Goal: Transaction & Acquisition: Purchase product/service

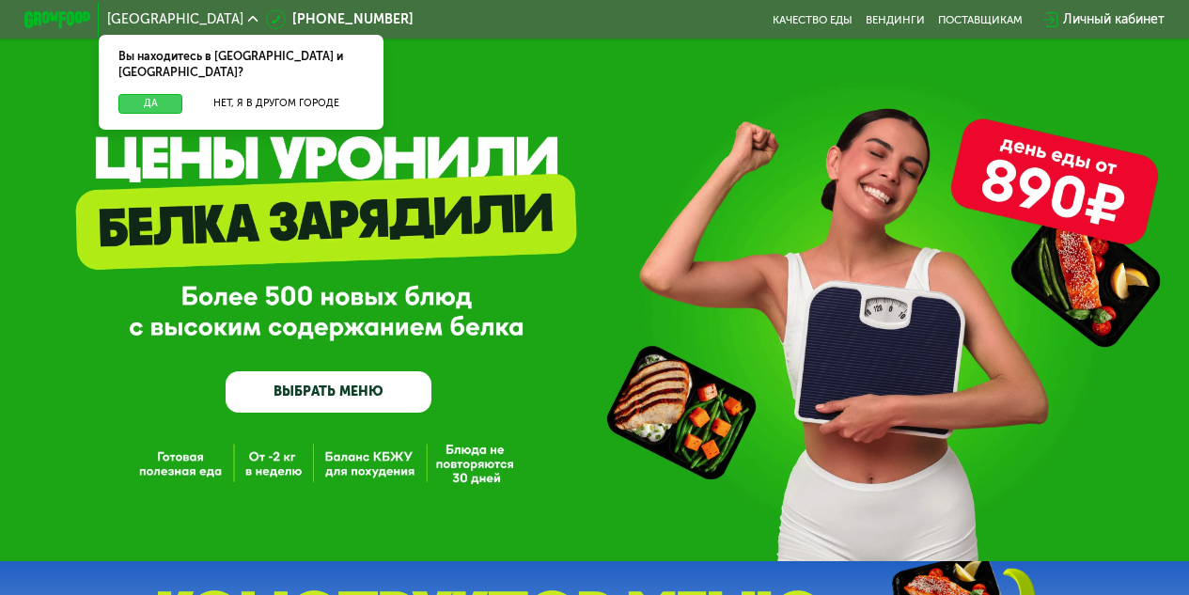
click at [134, 94] on button "Да" at bounding box center [150, 104] width 64 height 20
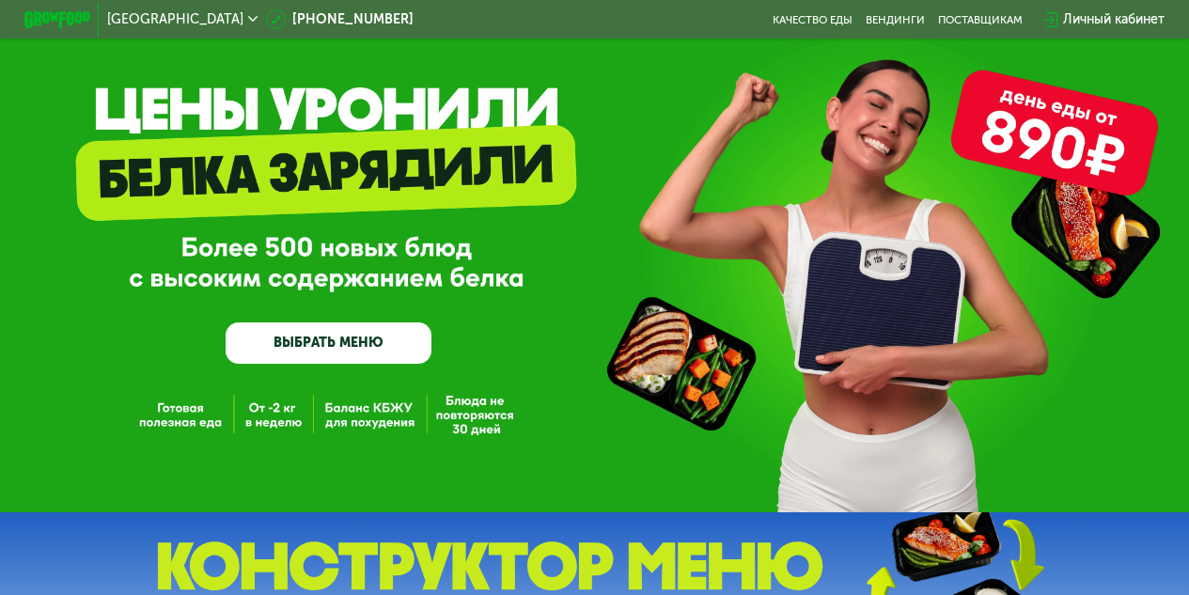
scroll to position [125, 0]
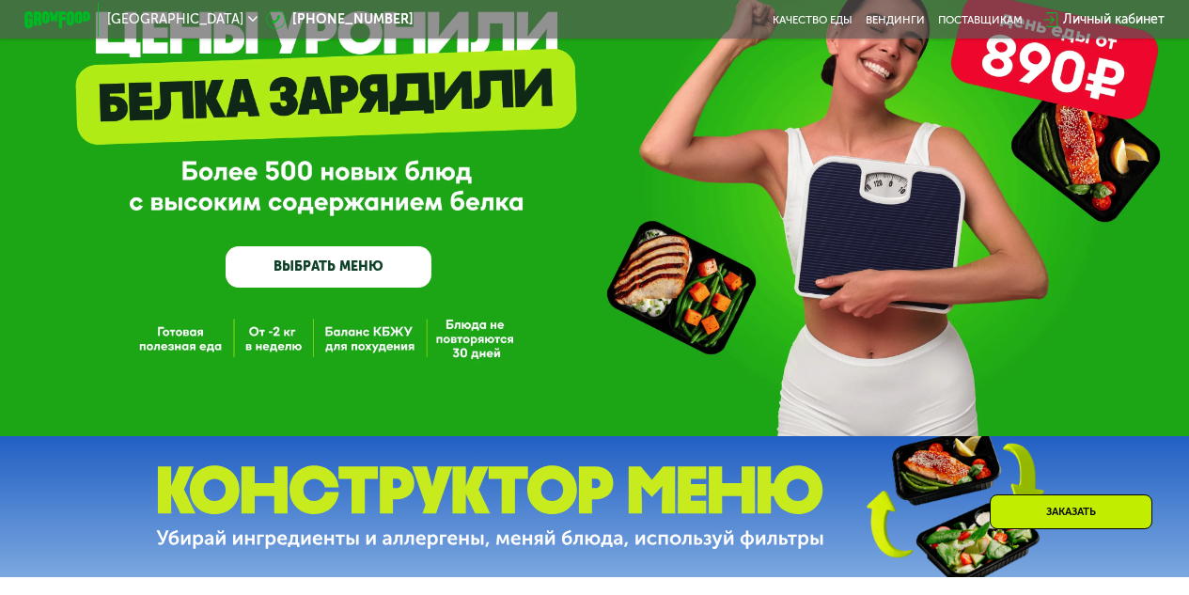
click at [309, 264] on link "ВЫБРАТЬ МЕНЮ" at bounding box center [328, 266] width 206 height 41
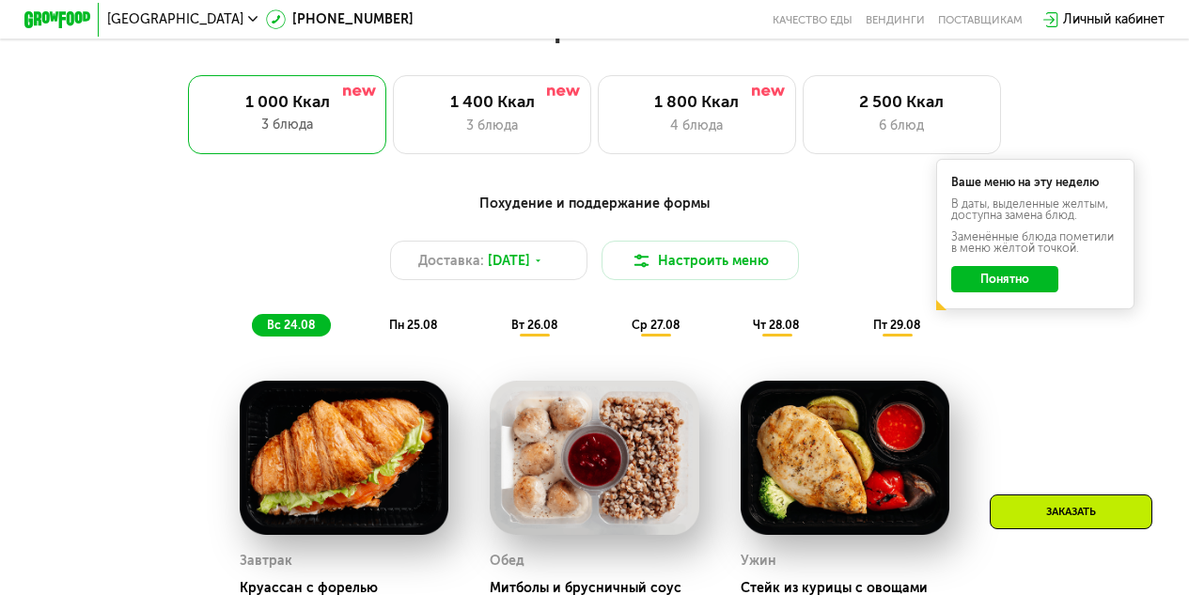
scroll to position [665, 0]
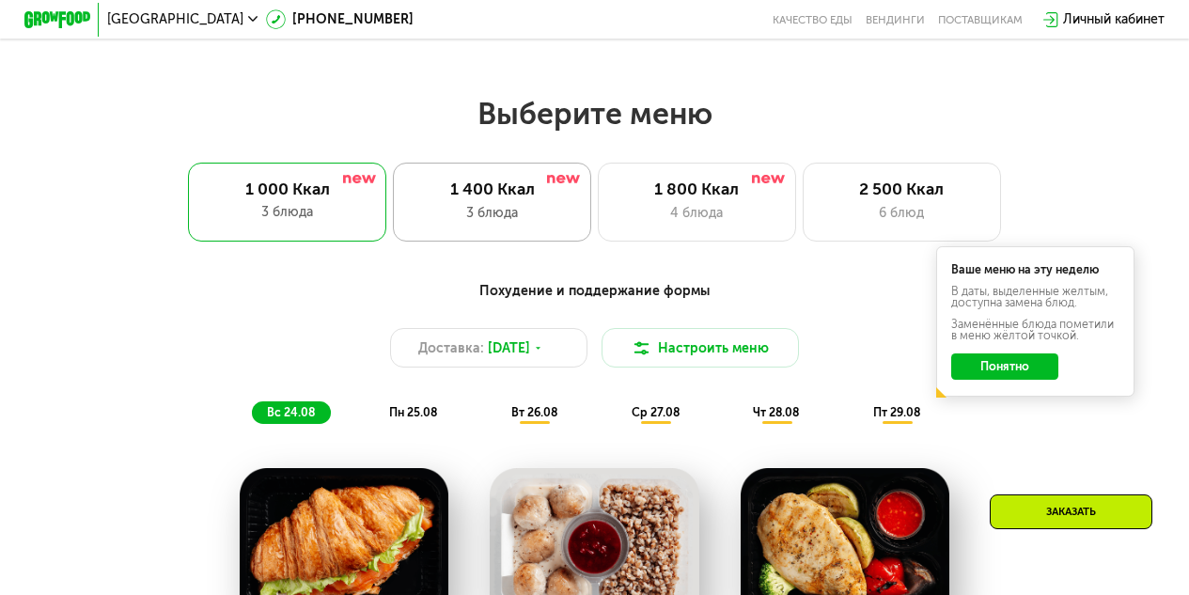
click at [498, 198] on div "1 400 Ккал" at bounding box center [492, 189] width 163 height 20
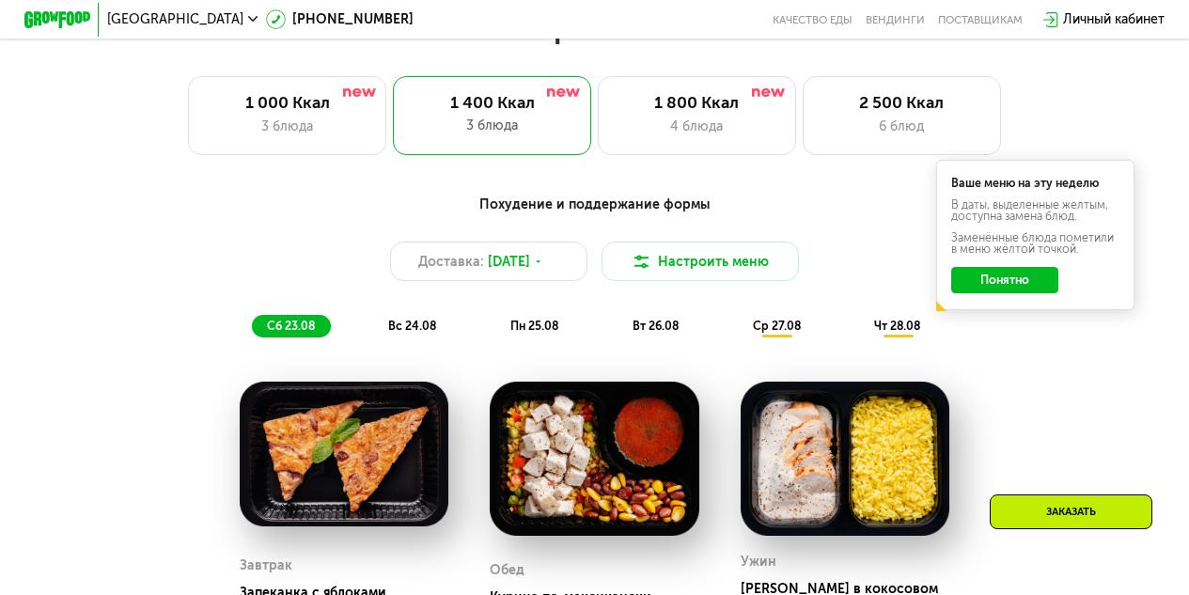
scroll to position [727, 0]
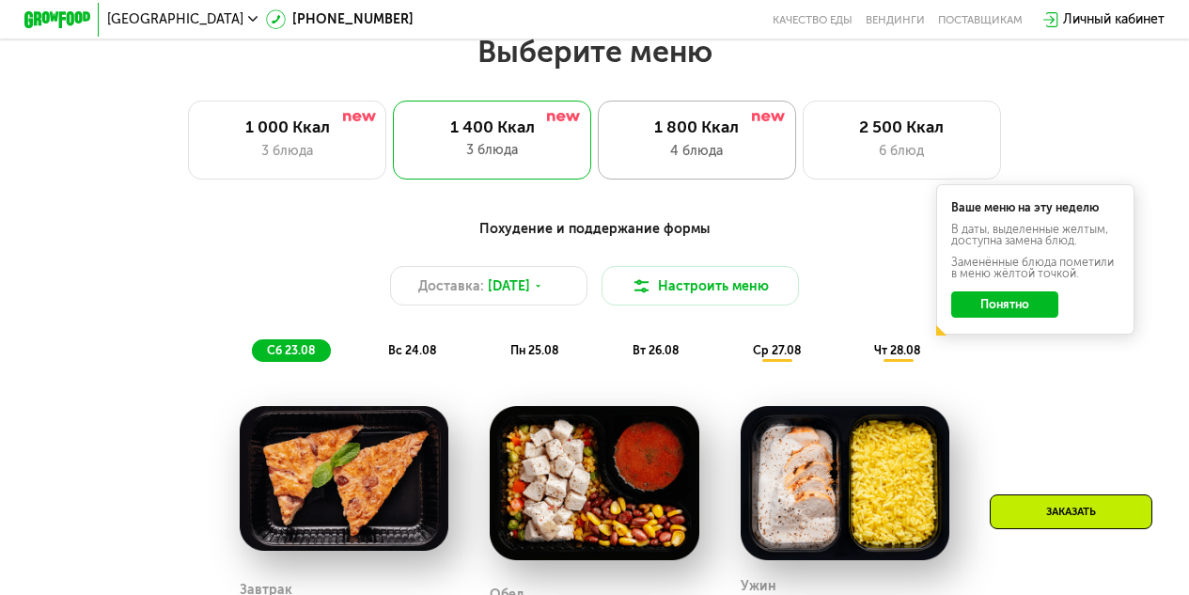
click at [695, 134] on div "1 800 Ккал" at bounding box center [696, 127] width 163 height 20
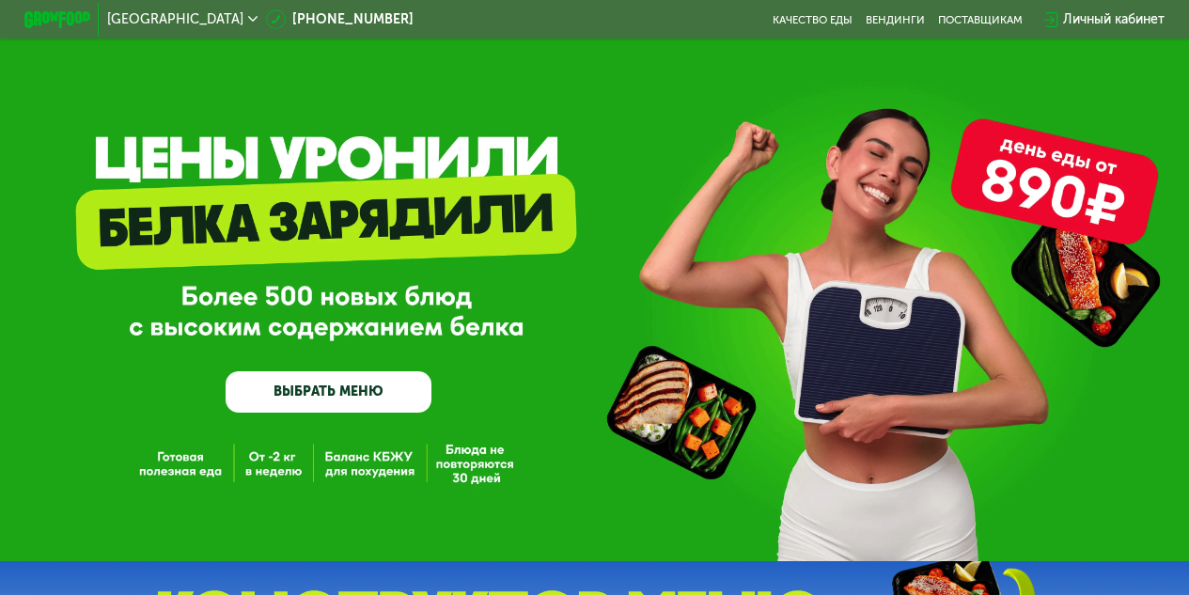
scroll to position [0, 0]
click at [323, 395] on link "ВЫБРАТЬ МЕНЮ" at bounding box center [328, 391] width 206 height 41
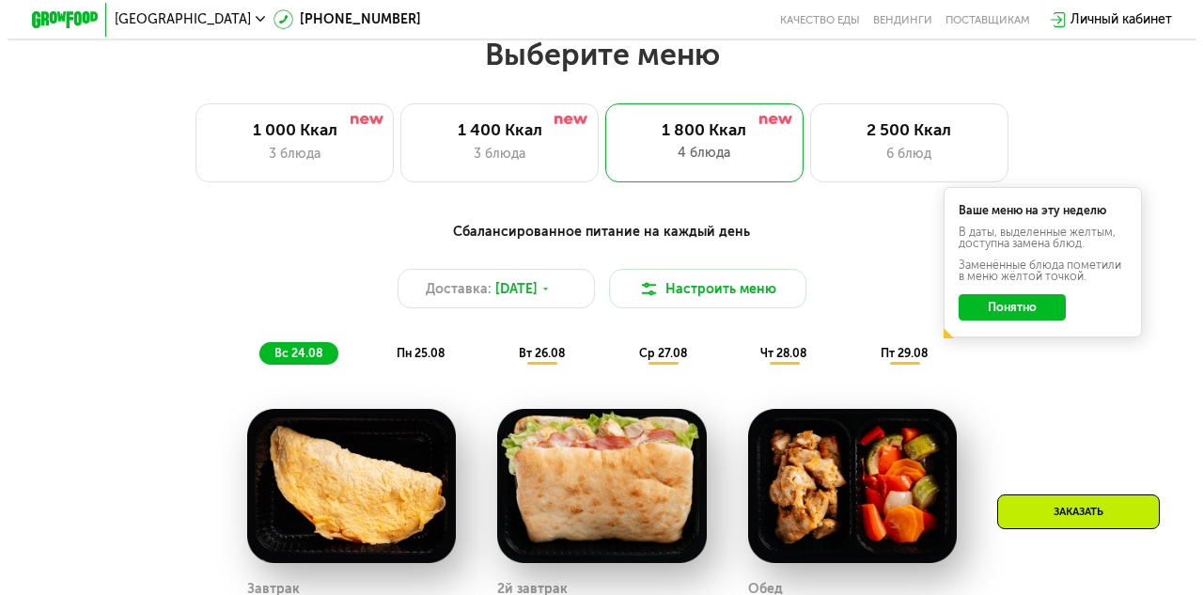
scroll to position [727, 0]
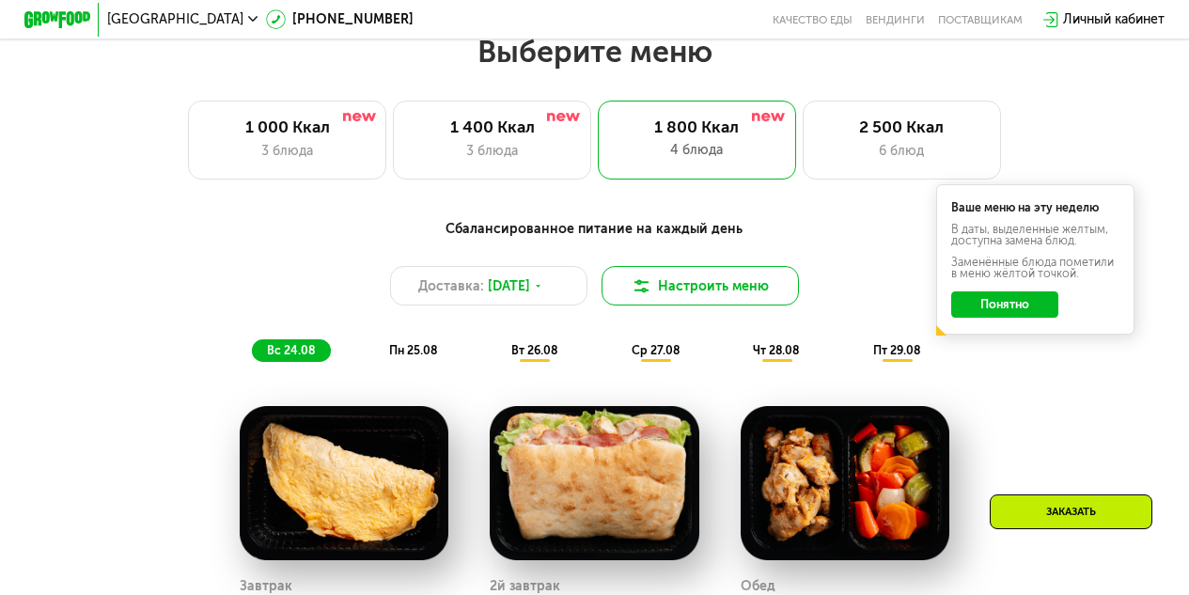
click at [658, 292] on button "Настроить меню" at bounding box center [700, 285] width 198 height 39
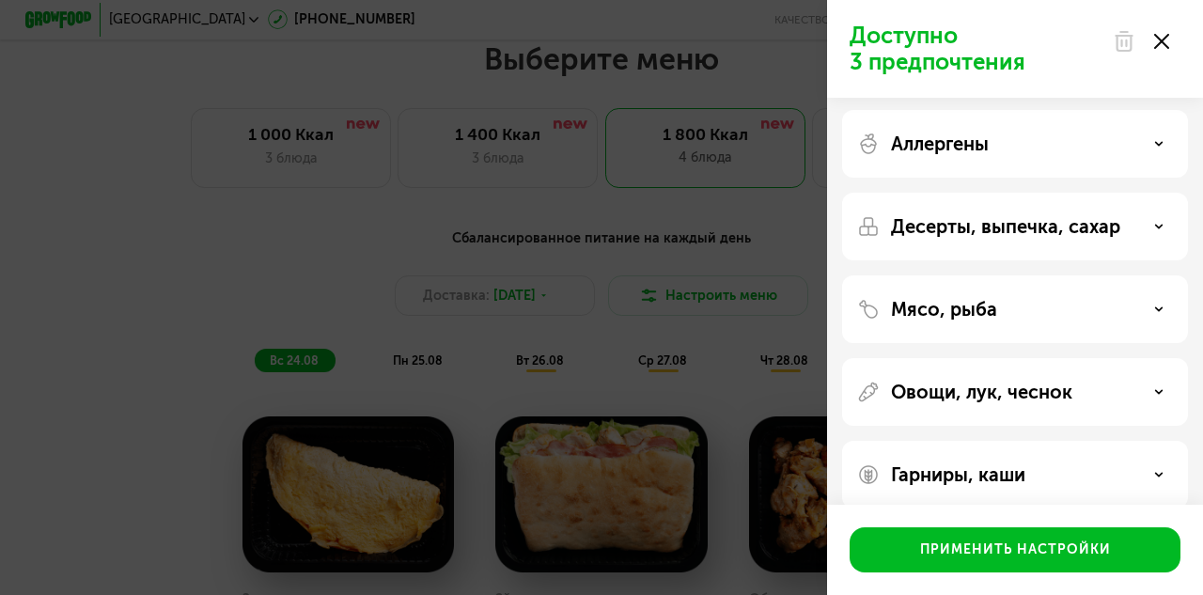
scroll to position [0, 0]
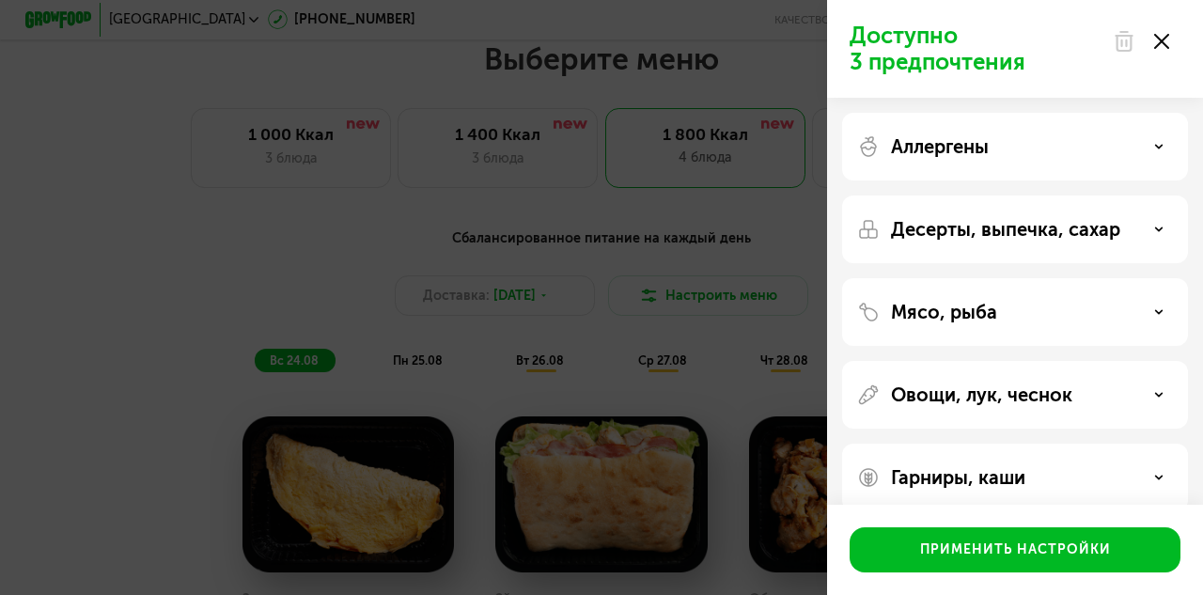
click at [1160, 311] on use at bounding box center [1159, 311] width 7 height 3
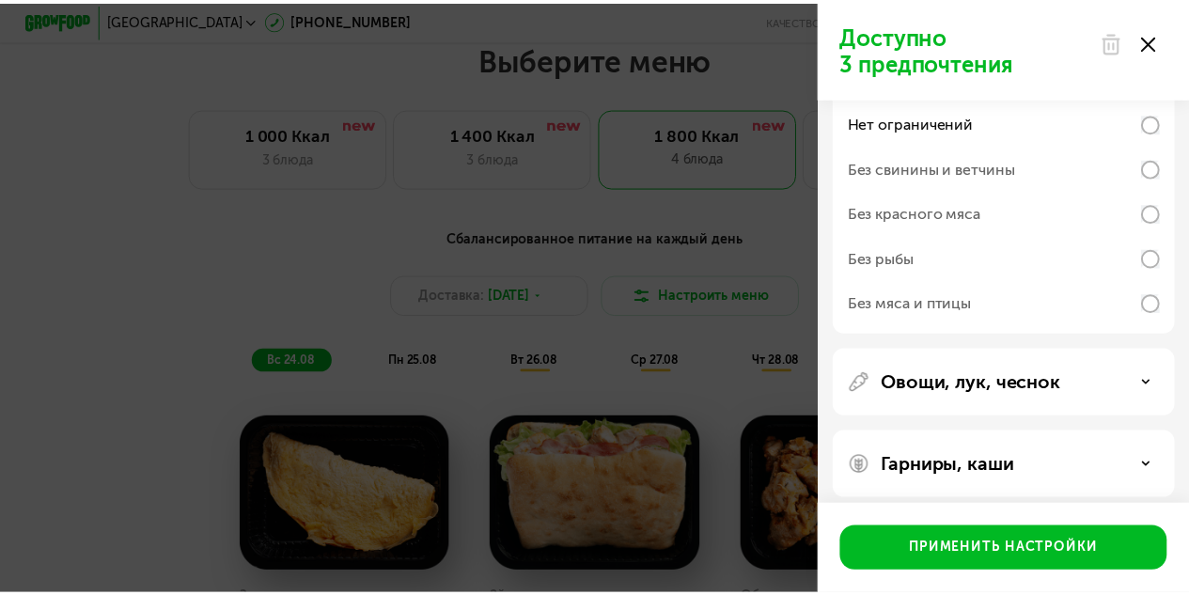
scroll to position [267, 0]
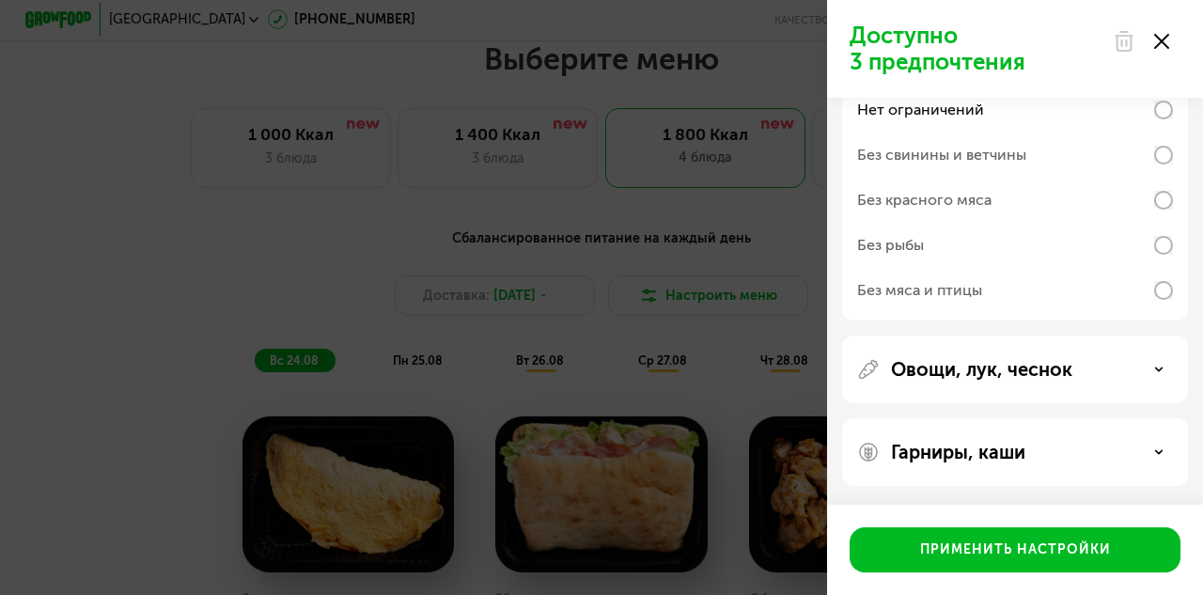
click at [134, 274] on div "Доступно 3 предпочтения Аллергены Десерты, выпечка, сахар Мясо, рыба Нет ограни…" at bounding box center [601, 297] width 1203 height 595
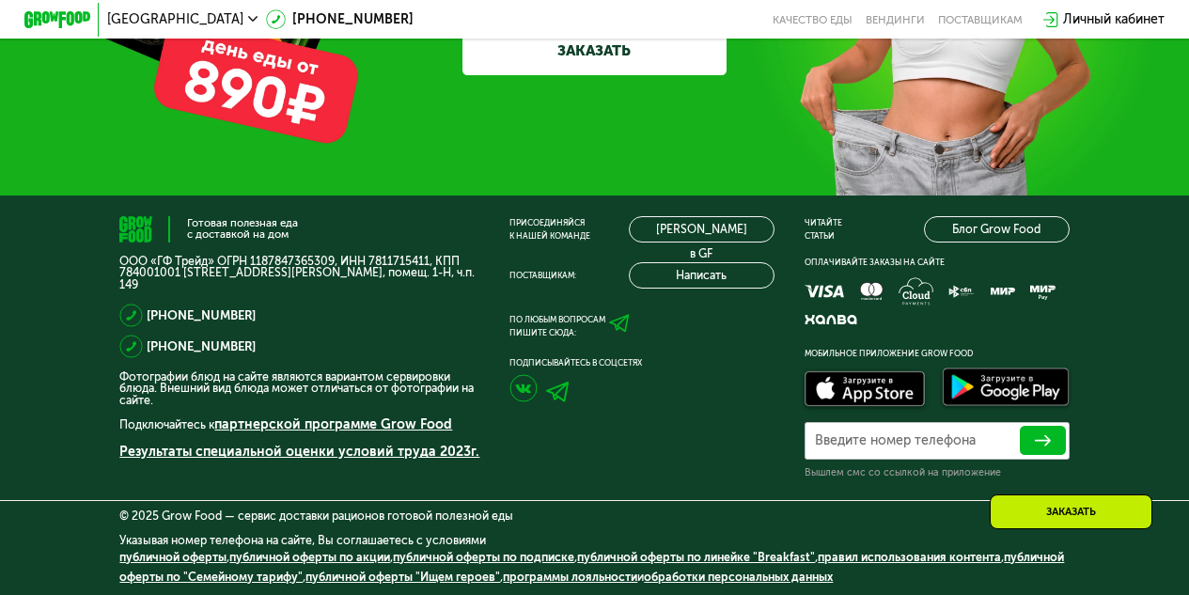
scroll to position [5082, 0]
